Goal: Information Seeking & Learning: Find specific fact

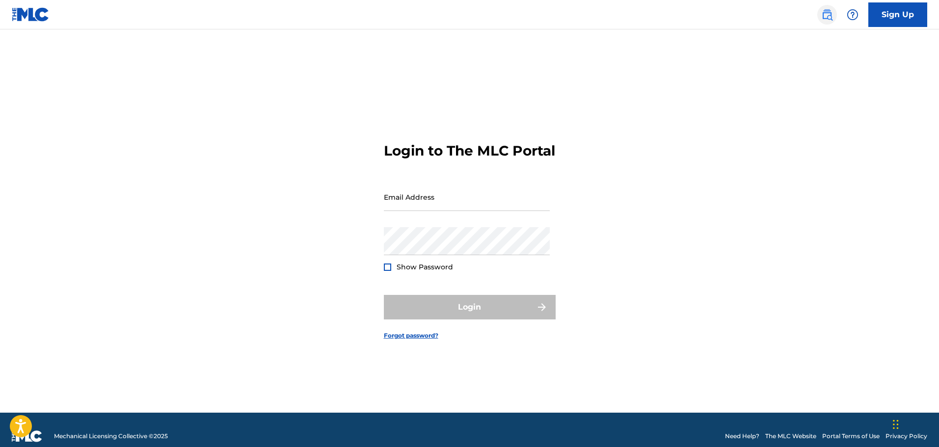
click at [826, 19] on img at bounding box center [827, 15] width 12 height 12
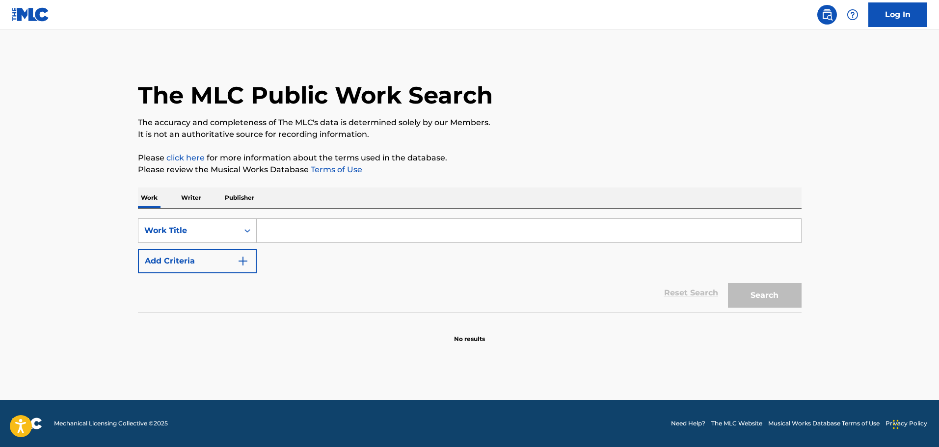
click at [299, 228] on input "Search Form" at bounding box center [529, 231] width 544 height 24
type input "zoom"
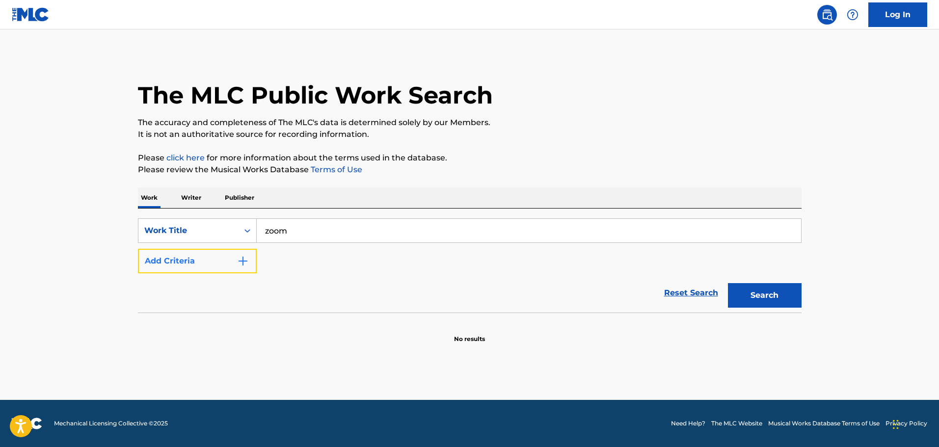
click at [156, 258] on button "Add Criteria" at bounding box center [197, 261] width 119 height 25
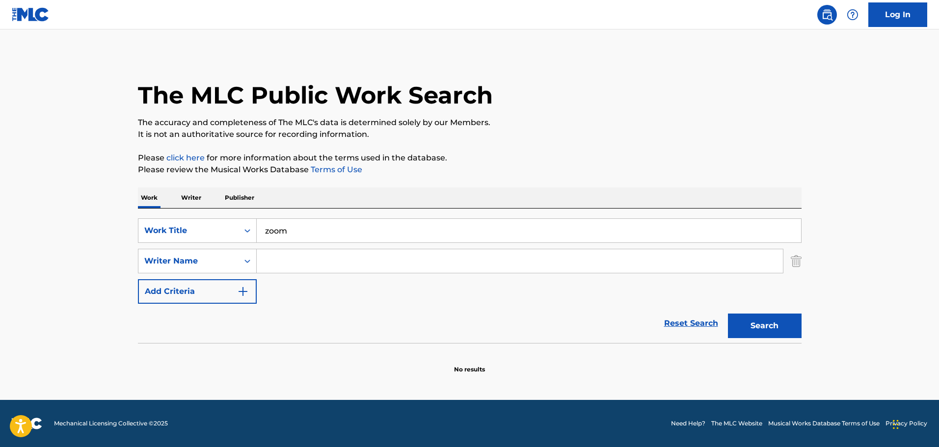
drag, startPoint x: 156, startPoint y: 258, endPoint x: 356, endPoint y: 265, distance: 200.4
click at [356, 265] on input "Search Form" at bounding box center [520, 261] width 526 height 24
paste input "LaPread"
type input "LaPread"
click at [761, 327] on button "Search" at bounding box center [765, 326] width 74 height 25
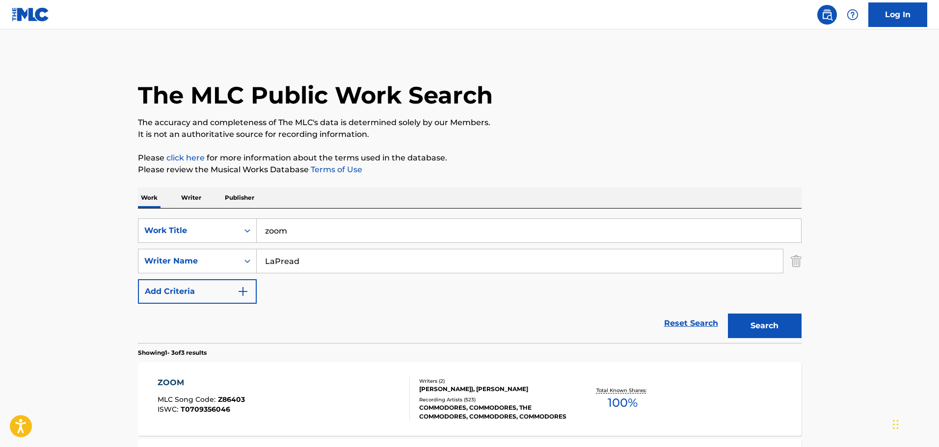
scroll to position [98, 0]
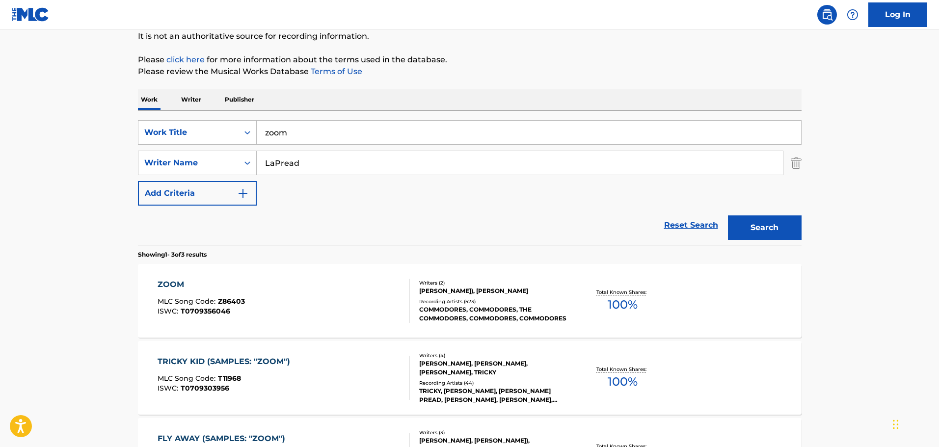
click at [322, 297] on div "ZOOM MLC Song Code : Z86403 ISWC : T0709356046" at bounding box center [284, 301] width 252 height 44
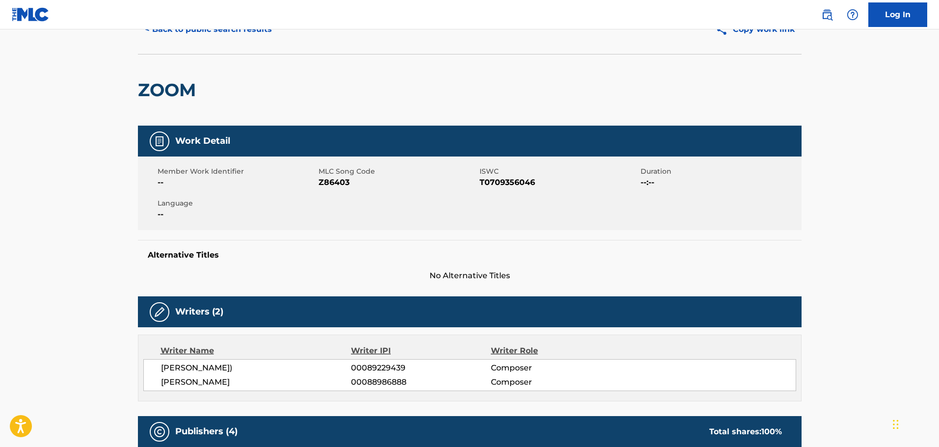
scroll to position [98, 0]
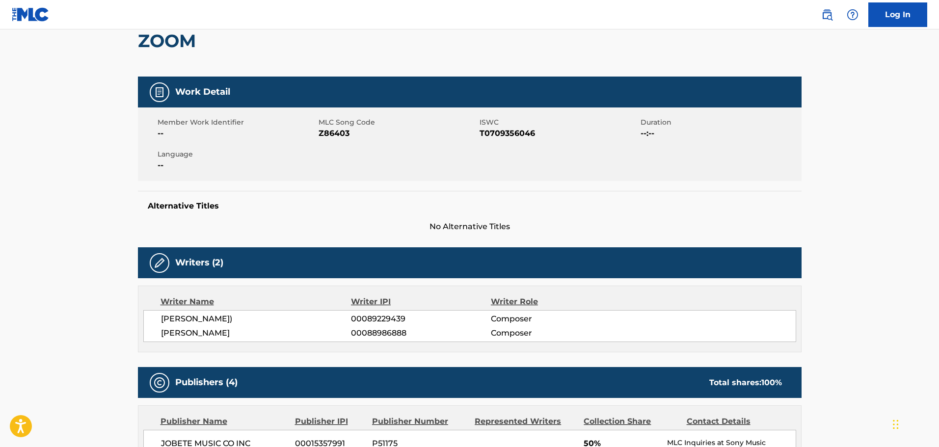
drag, startPoint x: 237, startPoint y: 328, endPoint x: 201, endPoint y: 332, distance: 36.6
click at [201, 332] on span "[PERSON_NAME]" at bounding box center [256, 333] width 190 height 12
copy span "LAPREAD"
